Goal: Task Accomplishment & Management: Use online tool/utility

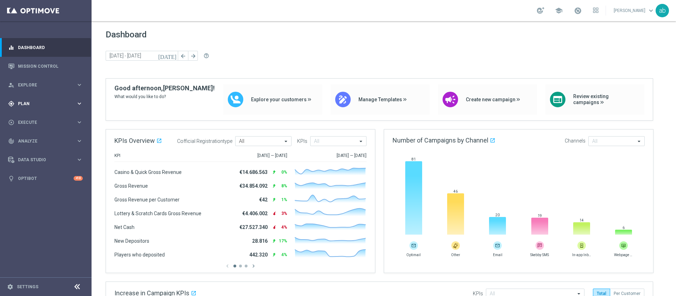
click at [36, 104] on span "Plan" at bounding box center [47, 103] width 58 height 4
click at [38, 139] on span "Templates" at bounding box center [44, 139] width 50 height 4
click at [39, 153] on div "Optimail" at bounding box center [56, 149] width 69 height 11
click at [37, 153] on div "Optimail" at bounding box center [56, 149] width 69 height 11
click at [36, 150] on link "Optimail" at bounding box center [47, 150] width 51 height 6
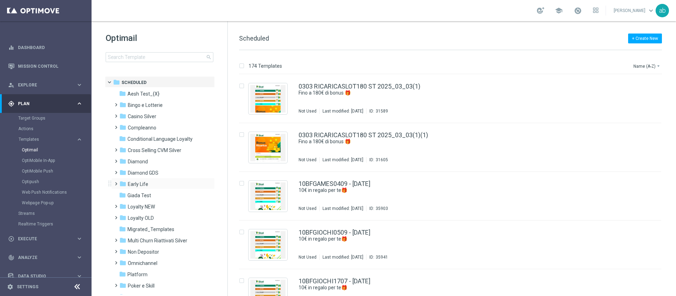
click at [116, 181] on span at bounding box center [114, 180] width 3 height 3
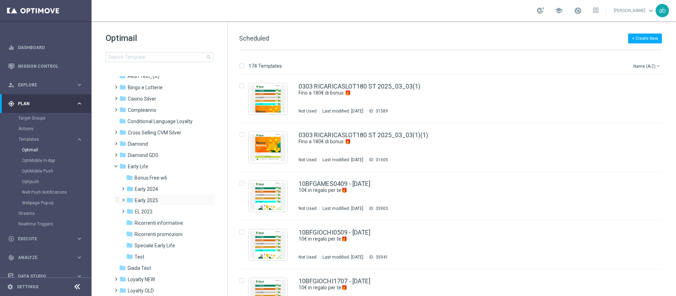
click at [123, 198] on span at bounding box center [121, 196] width 3 height 3
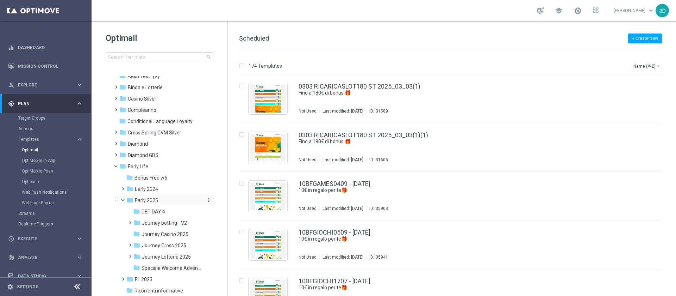
scroll to position [35, 0]
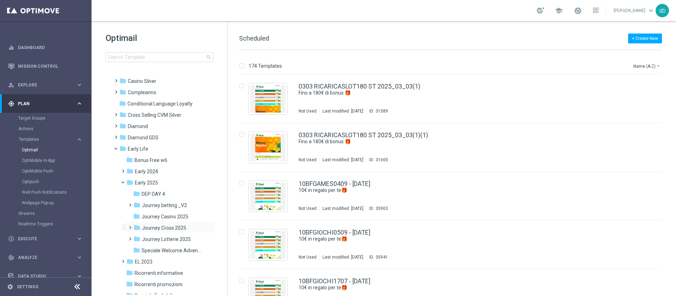
click at [129, 225] on span at bounding box center [128, 224] width 3 height 3
click at [149, 244] on div "folder Journey cross_ V2 more_vert" at bounding box center [173, 249] width 82 height 11
click at [156, 239] on span "Journey cross 2025 CEI LOW" at bounding box center [176, 239] width 55 height 6
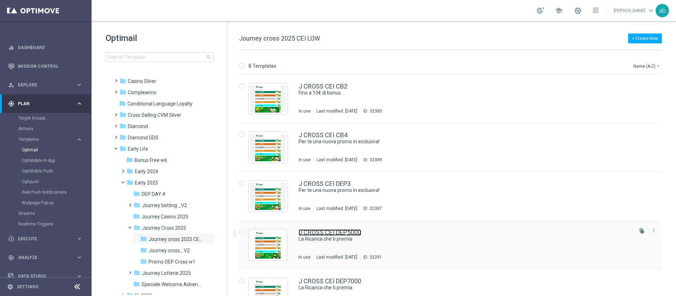
click at [332, 233] on link "J CROSS CEI DEP5000" at bounding box center [330, 232] width 63 height 6
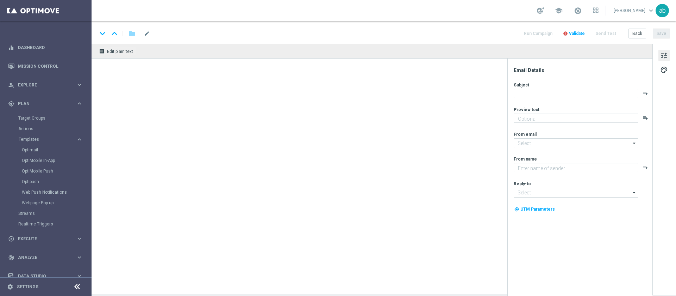
type textarea "Fino a 5.000 Sisal point!"
type input "[EMAIL_ADDRESS][DOMAIN_NAME]"
type textarea "Sisal"
type input "[EMAIL_ADDRESS][DOMAIN_NAME]"
